Goal: Transaction & Acquisition: Book appointment/travel/reservation

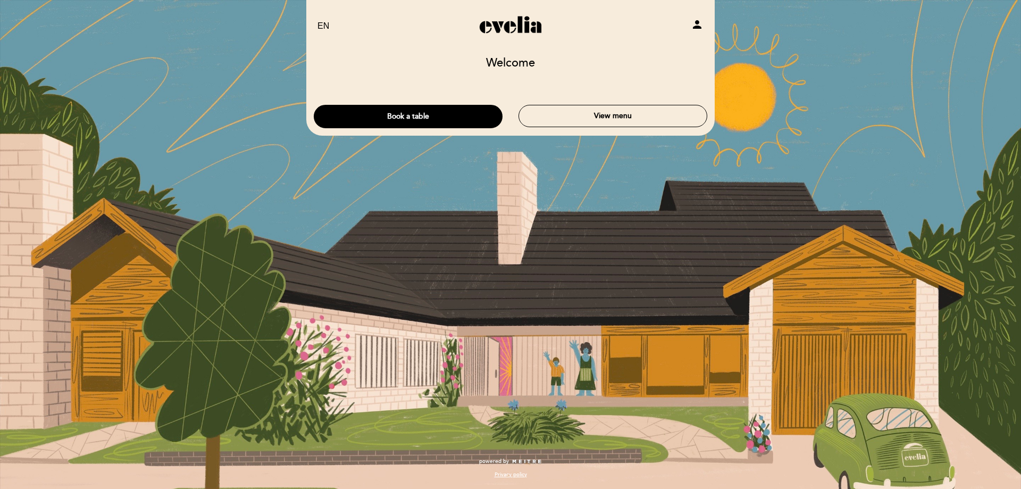
click at [322, 26] on select "EN ES PT" at bounding box center [323, 26] width 12 height 12
select select "es"
click at [317, 20] on select "EN ES PT" at bounding box center [323, 26] width 12 height 12
click at [392, 117] on button "Hacer una reserva" at bounding box center [408, 116] width 189 height 23
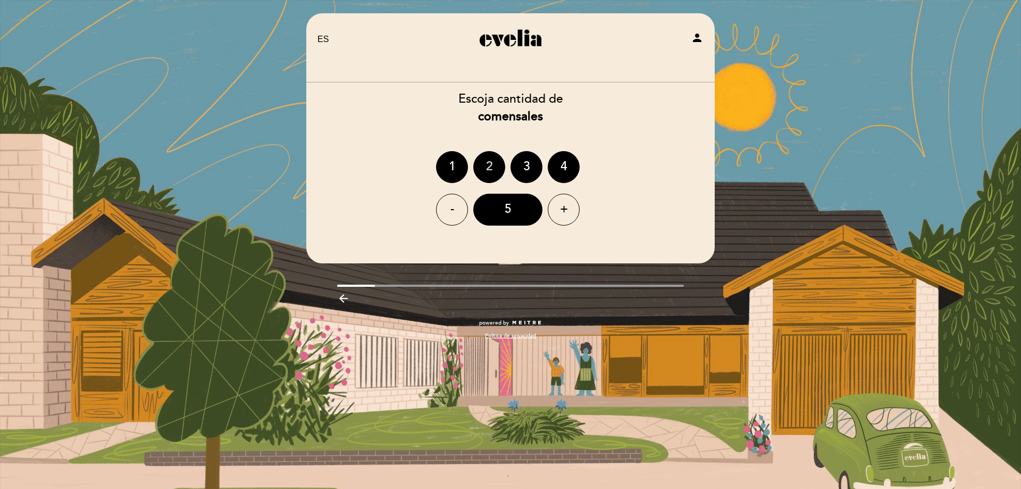
click at [496, 169] on div "2" at bounding box center [489, 167] width 32 height 32
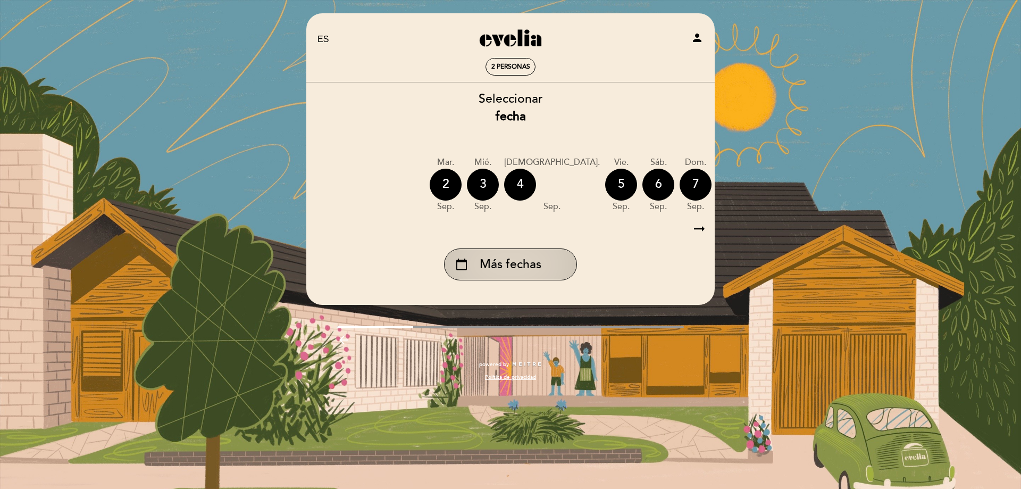
click at [500, 272] on span "Más fechas" at bounding box center [510, 265] width 62 height 18
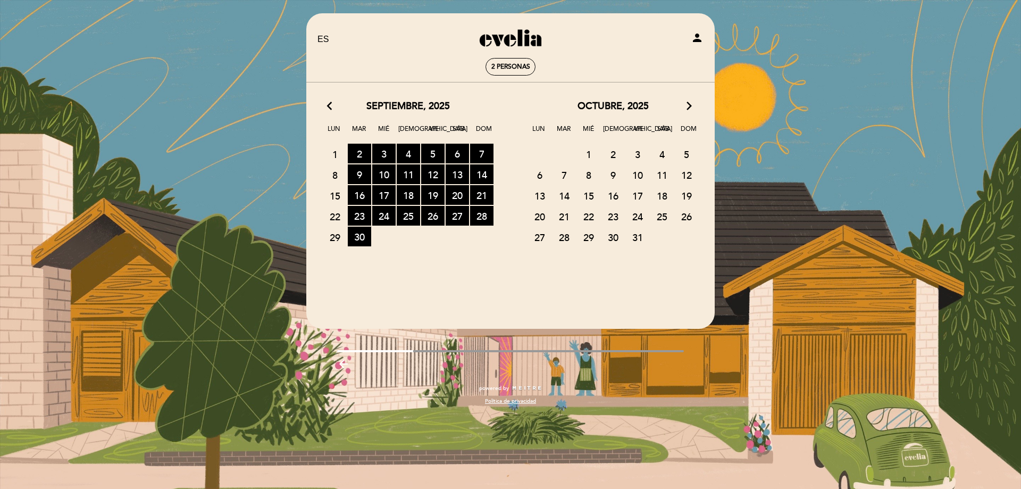
click at [689, 108] on icon "arrow_forward_ios" at bounding box center [689, 106] width 10 height 14
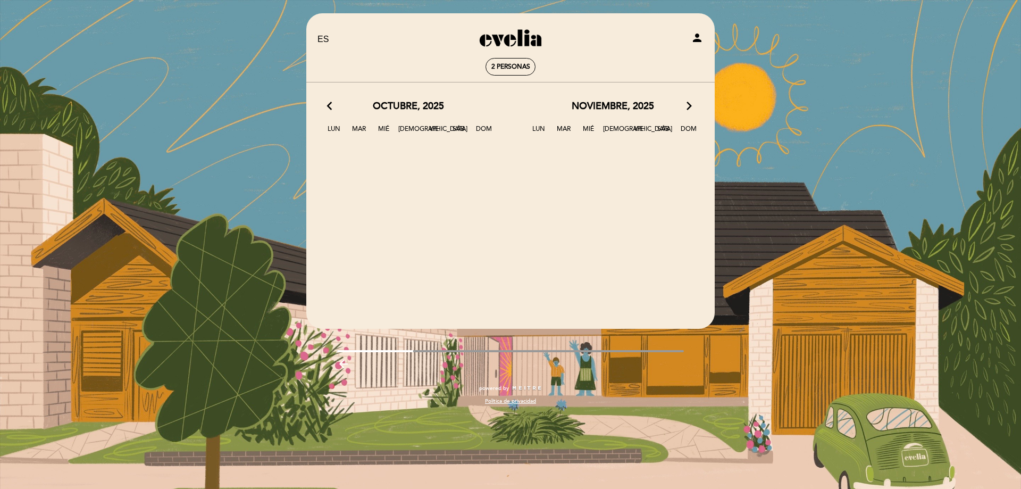
click at [689, 108] on icon "arrow_forward_ios" at bounding box center [689, 106] width 10 height 14
click at [609, 170] on calendar-double "arrow_back_ios noviembre, 2025 arrow_forward_ios Lun Mar [PERSON_NAME] Vie Sáb …" at bounding box center [510, 195] width 409 height 192
click at [613, 131] on span "[DEMOGRAPHIC_DATA]" at bounding box center [613, 133] width 21 height 20
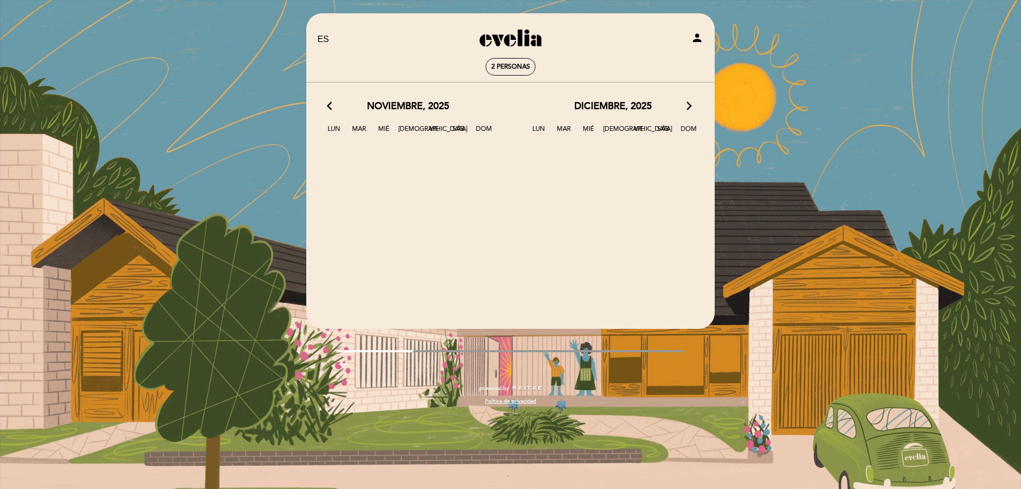
click at [333, 102] on icon "arrow_back_ios" at bounding box center [332, 106] width 10 height 14
click at [333, 103] on icon "arrow_back_ios" at bounding box center [332, 106] width 10 height 14
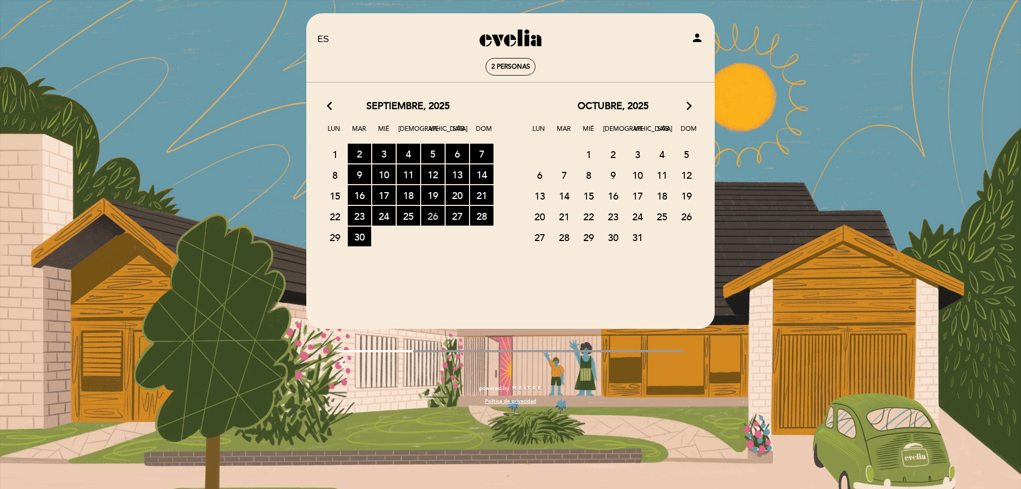
click at [434, 222] on span "26 RESERVAS DISPONIBLES" at bounding box center [432, 216] width 23 height 20
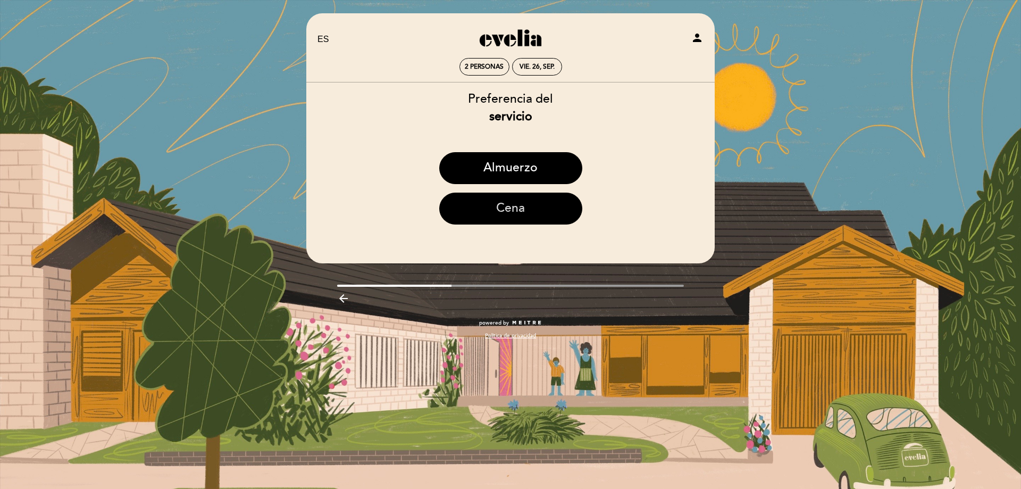
click at [456, 215] on button "Cena" at bounding box center [510, 208] width 143 height 32
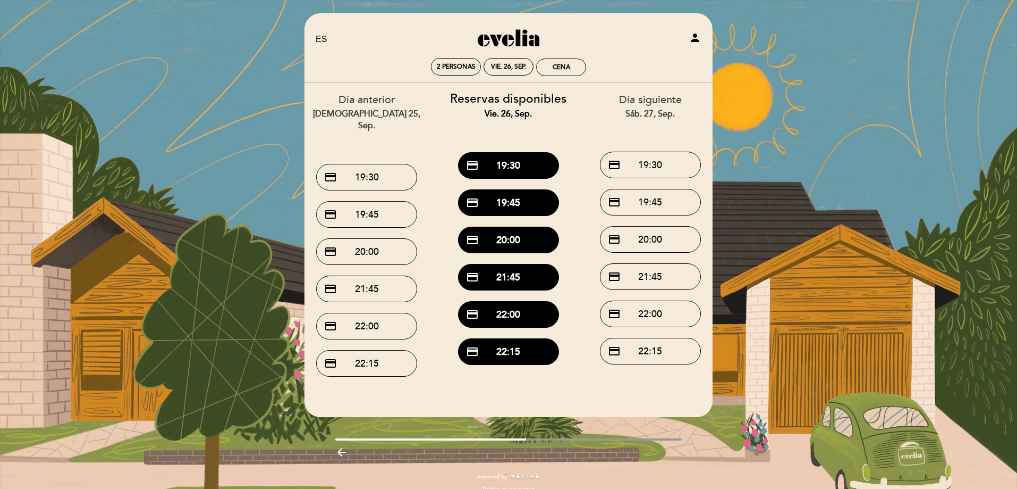
click at [659, 109] on div "sáb. 27, sep." at bounding box center [650, 114] width 126 height 12
